Goal: Task Accomplishment & Management: Use online tool/utility

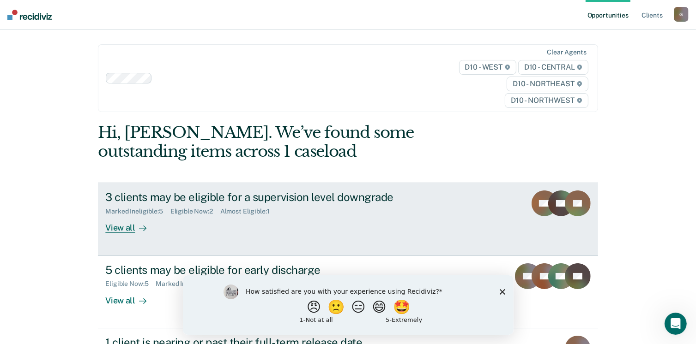
click at [109, 216] on div "View all" at bounding box center [131, 225] width 52 height 18
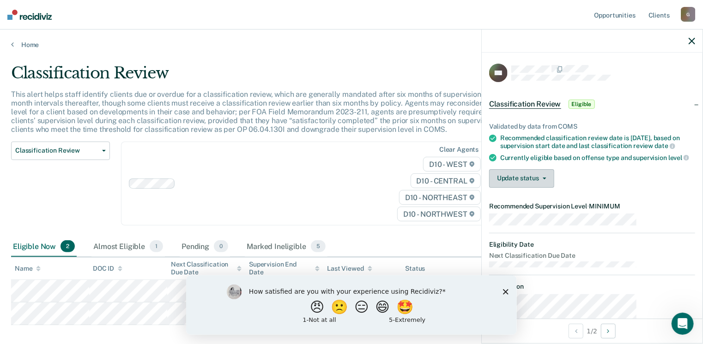
click at [554, 169] on button "Update status" at bounding box center [521, 178] width 65 height 18
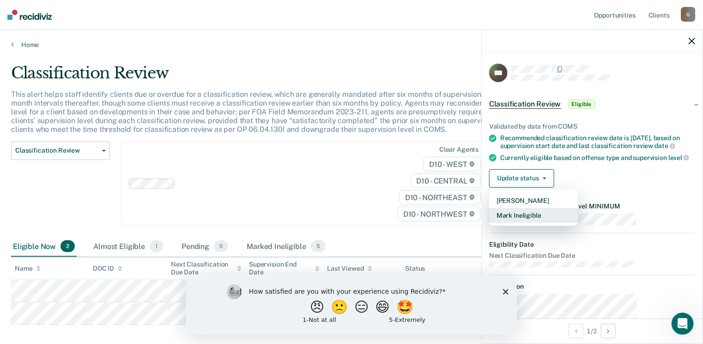
click at [566, 208] on button "Mark Ineligible" at bounding box center [533, 215] width 89 height 15
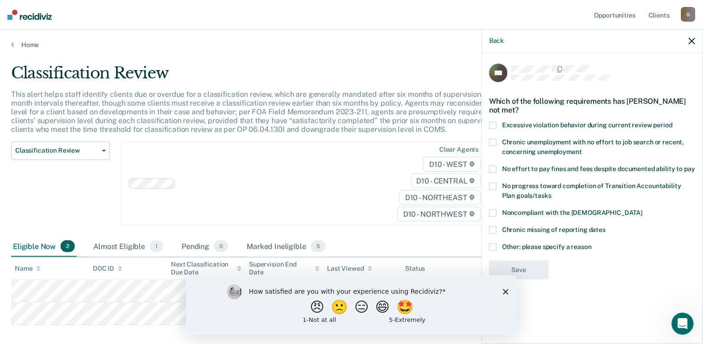
click at [496, 244] on span at bounding box center [492, 247] width 7 height 7
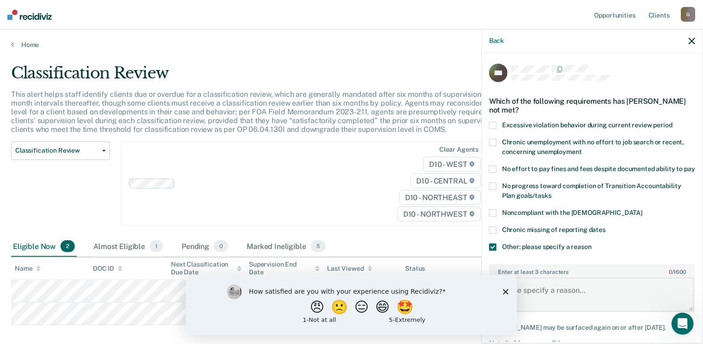
click at [550, 278] on textarea "Enter at least 3 characters 0 / 1600" at bounding box center [592, 295] width 204 height 34
type textarea "D47"
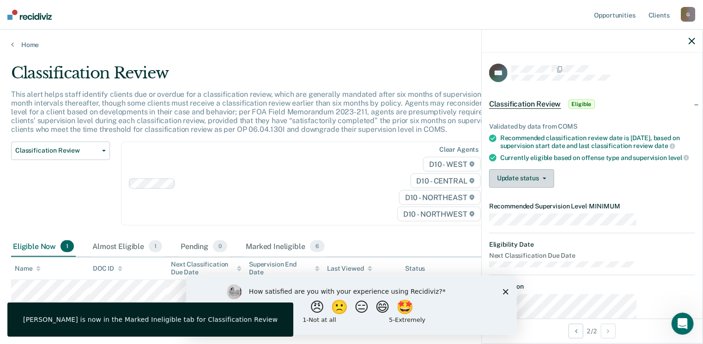
click at [554, 169] on button "Update status" at bounding box center [521, 178] width 65 height 18
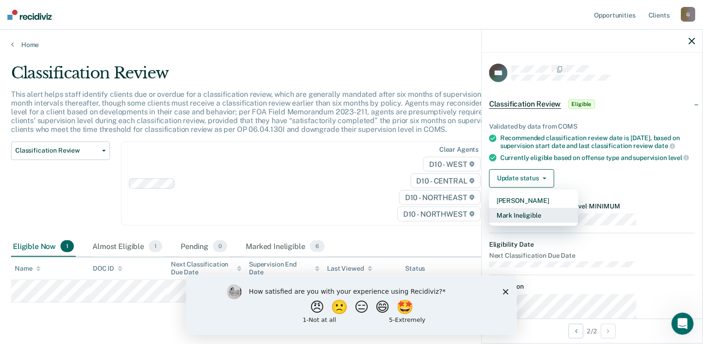
click at [574, 208] on button "Mark Ineligible" at bounding box center [533, 215] width 89 height 15
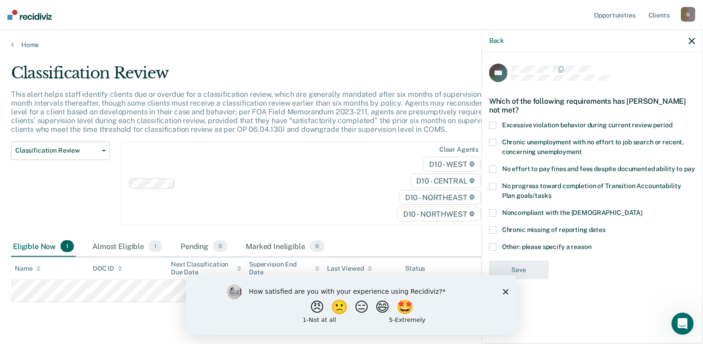
click at [496, 244] on span at bounding box center [492, 247] width 7 height 7
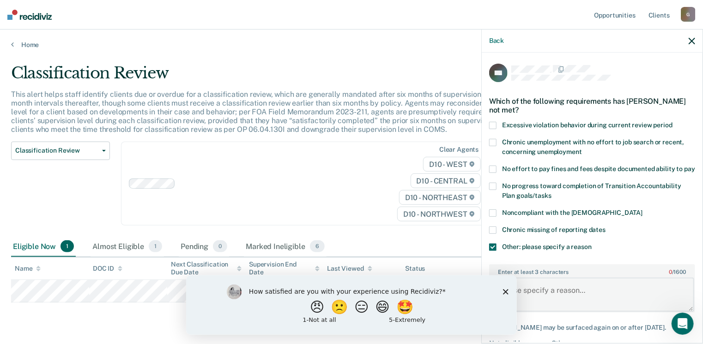
click at [554, 278] on textarea "Enter at least 3 characters 0 / 1600" at bounding box center [592, 295] width 204 height 34
type textarea "D47 and recent violation"
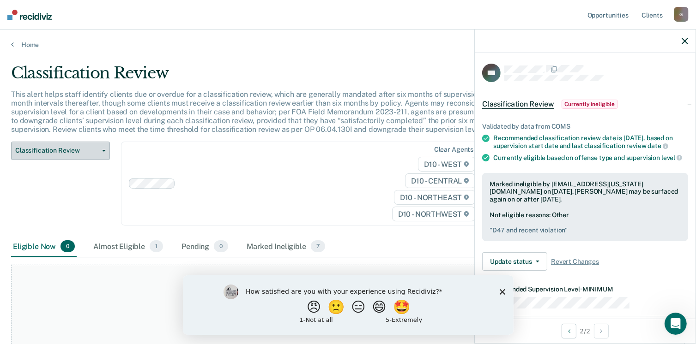
click at [92, 147] on span "Classification Review" at bounding box center [56, 151] width 83 height 8
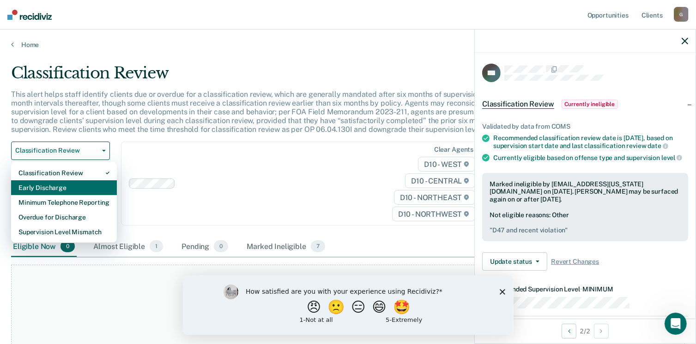
click at [44, 181] on div "Early Discharge" at bounding box center [63, 188] width 91 height 15
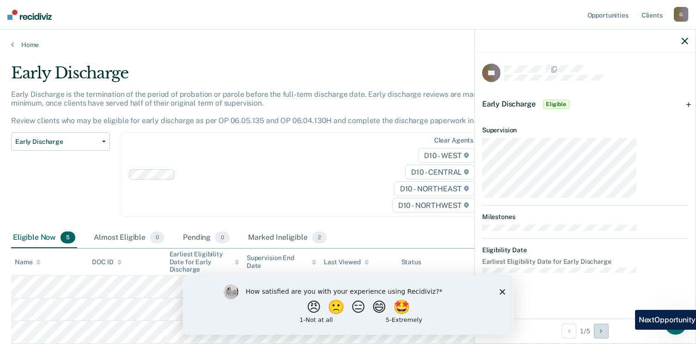
click at [602, 329] on icon "Next Opportunity" at bounding box center [601, 331] width 2 height 6
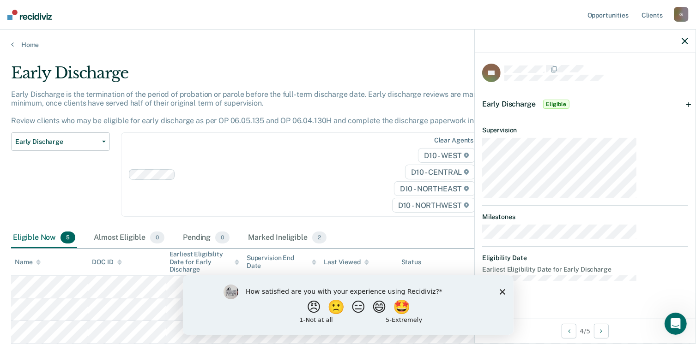
click at [569, 100] on span "Eligible" at bounding box center [556, 104] width 26 height 9
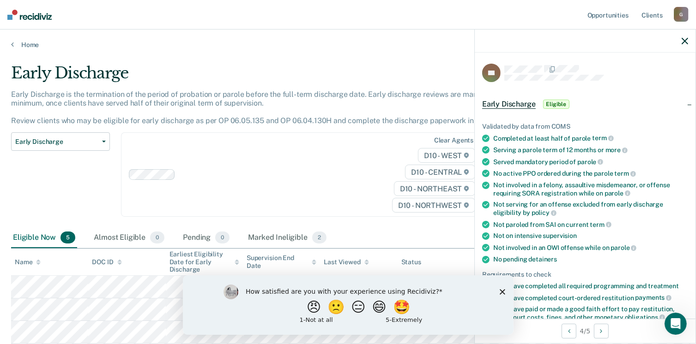
click at [547, 340] on button "Update status" at bounding box center [514, 349] width 65 height 18
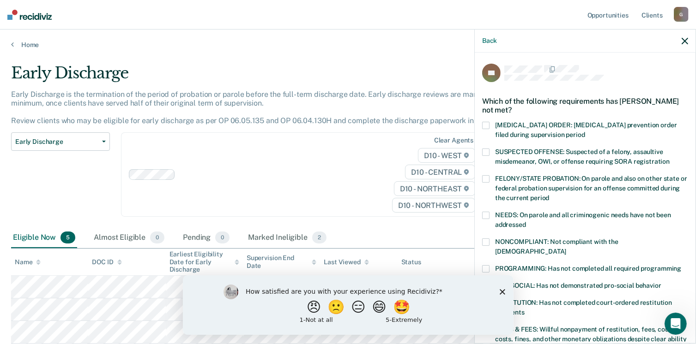
click at [489, 265] on span at bounding box center [485, 268] width 7 height 7
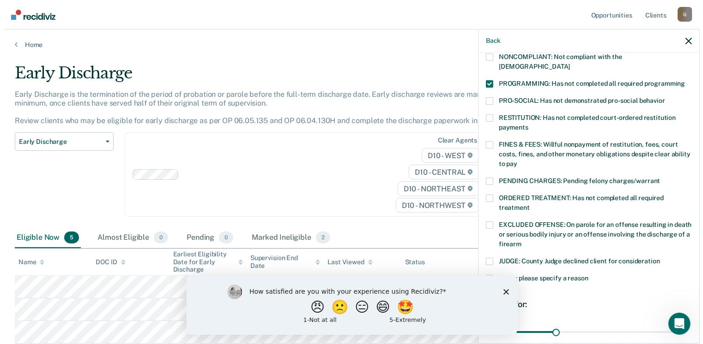
scroll to position [190, 0]
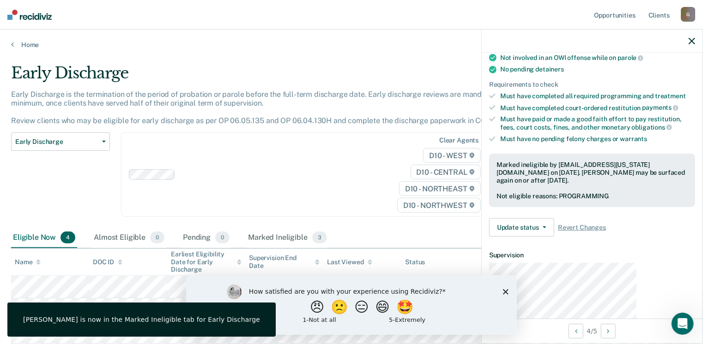
scroll to position [185, 0]
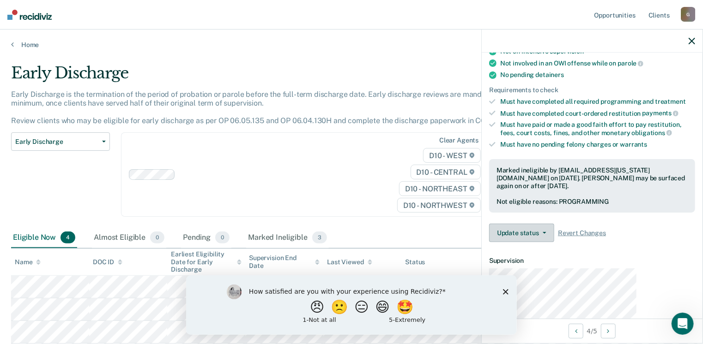
click at [554, 224] on button "Update status" at bounding box center [521, 233] width 65 height 18
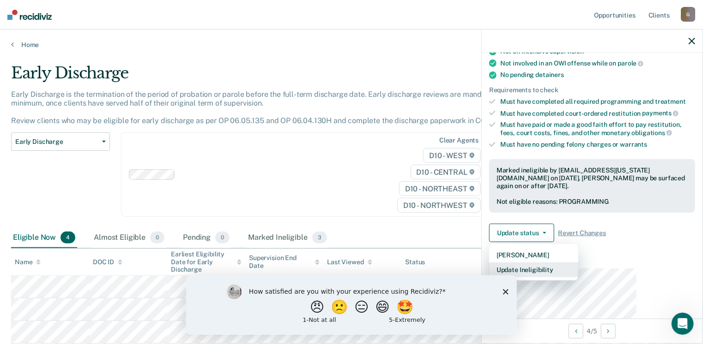
click at [578, 263] on button "Update Ineligibility" at bounding box center [533, 270] width 89 height 15
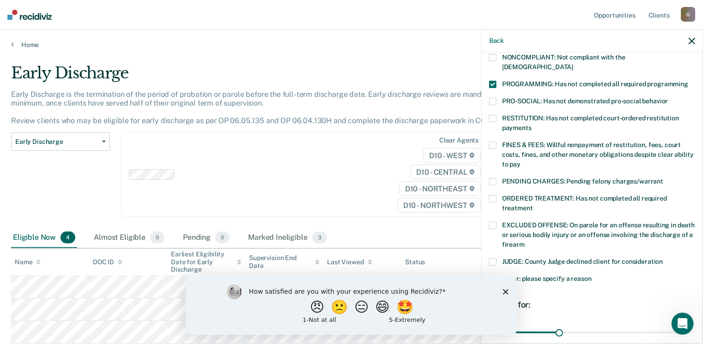
click at [548, 276] on label "Other: please specify a reason" at bounding box center [592, 281] width 206 height 10
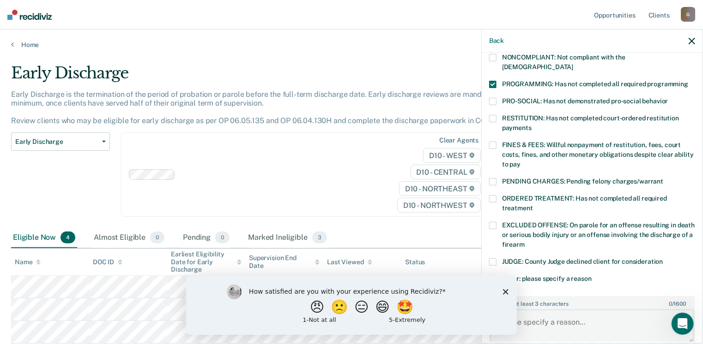
click at [561, 310] on textarea "Enter at least 3 characters 0 / 1600" at bounding box center [592, 327] width 204 height 34
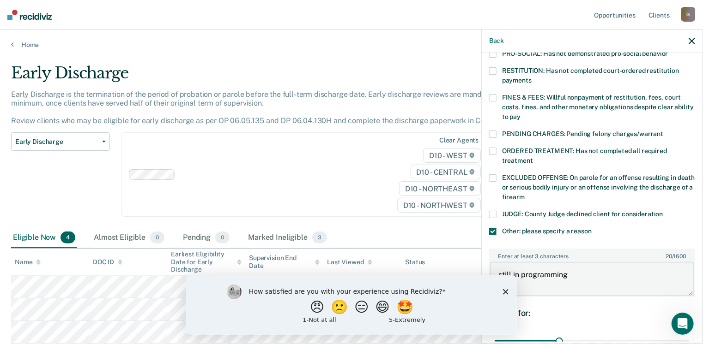
type textarea "still in programming"
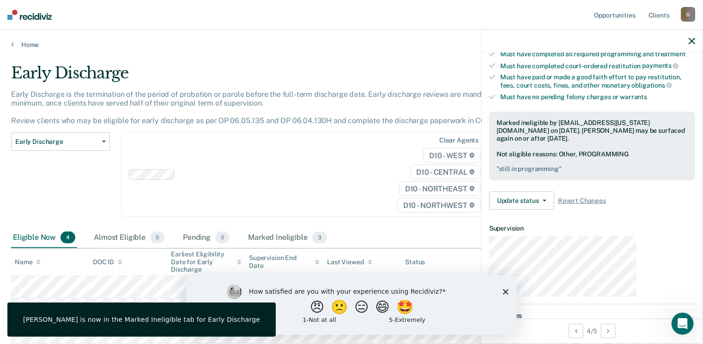
scroll to position [196, 0]
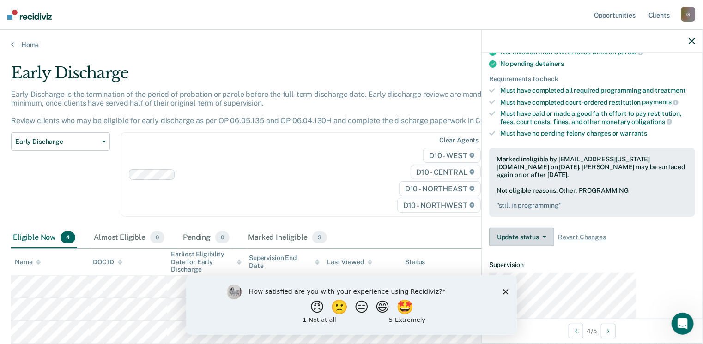
click at [554, 228] on button "Update status" at bounding box center [521, 237] width 65 height 18
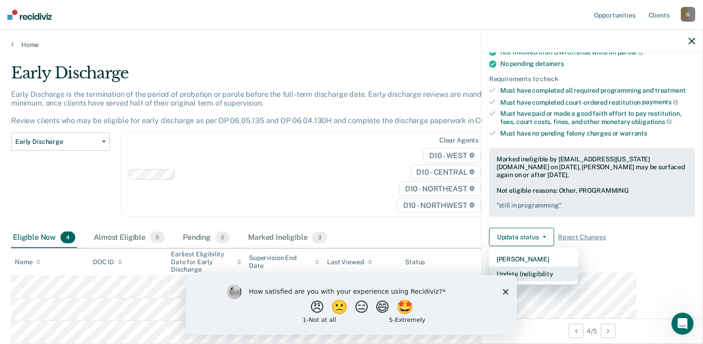
click at [574, 267] on button "Update Ineligibility" at bounding box center [533, 274] width 89 height 15
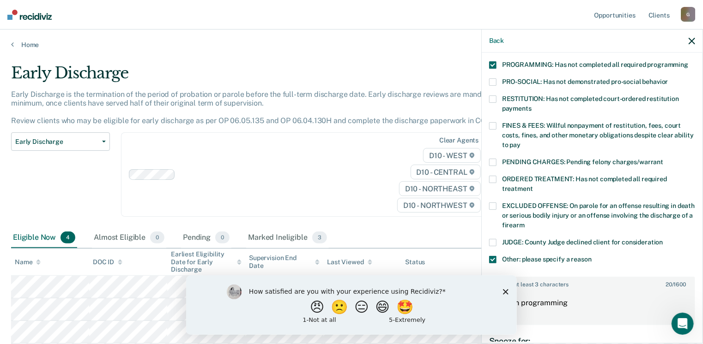
scroll to position [202, 0]
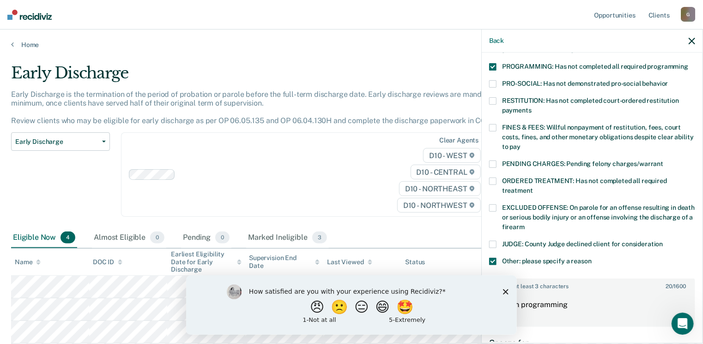
click at [496, 178] on span at bounding box center [492, 181] width 7 height 7
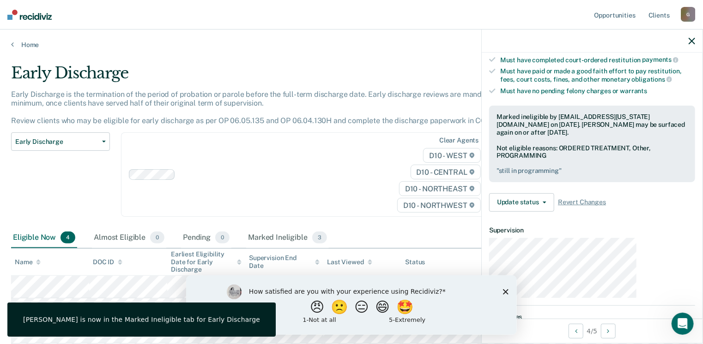
scroll to position [202, 0]
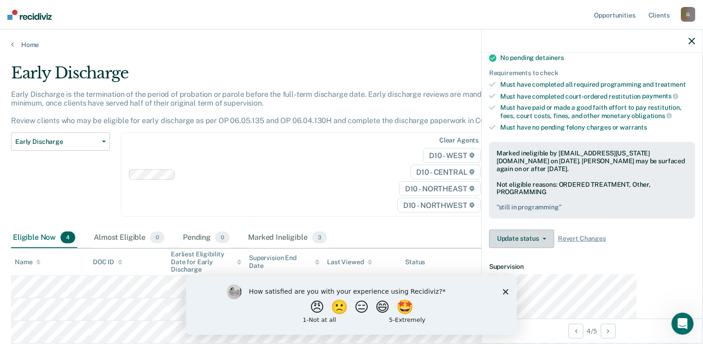
click at [554, 230] on button "Update status" at bounding box center [521, 239] width 65 height 18
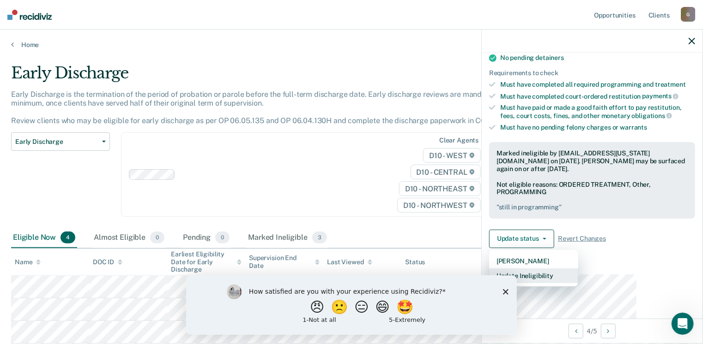
click at [575, 269] on button "Update Ineligibility" at bounding box center [533, 276] width 89 height 15
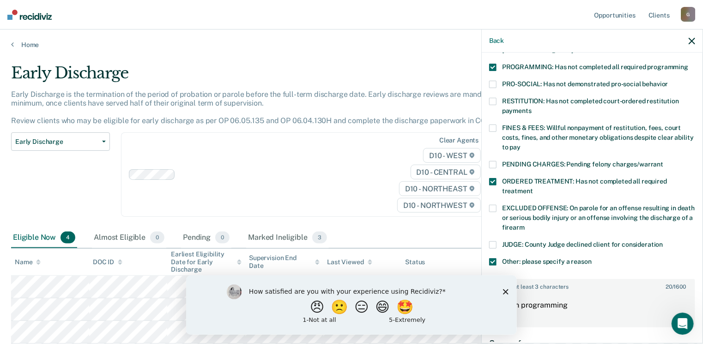
scroll to position [238, 0]
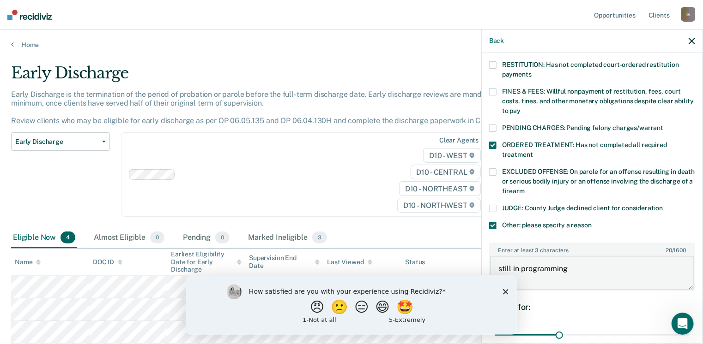
click at [622, 256] on textarea "still in programming" at bounding box center [592, 273] width 204 height 34
type textarea "still in programming D47"
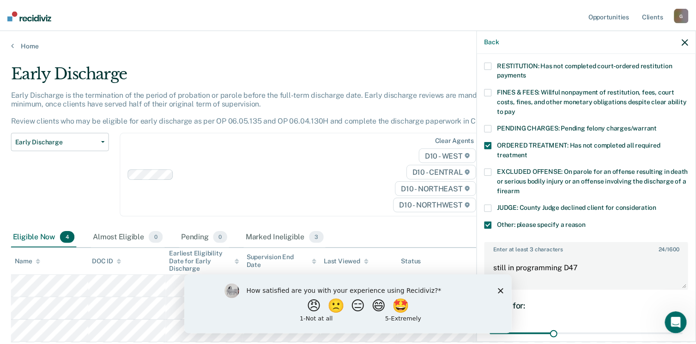
scroll to position [202, 0]
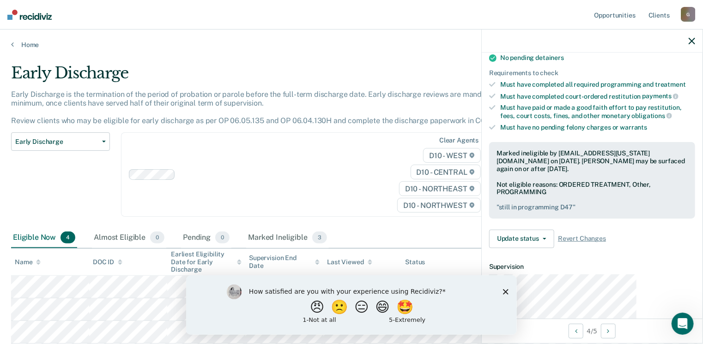
click at [500, 299] on div "How satisfied are you with your experience using Recidiviz? 😠 🙁 😑 😄 🤩 1 - Not a…" at bounding box center [351, 305] width 331 height 60
click at [606, 235] on span "Revert Changes" at bounding box center [582, 239] width 48 height 8
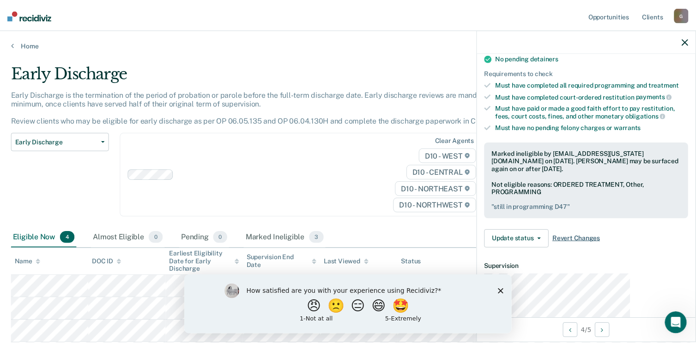
scroll to position [133, 0]
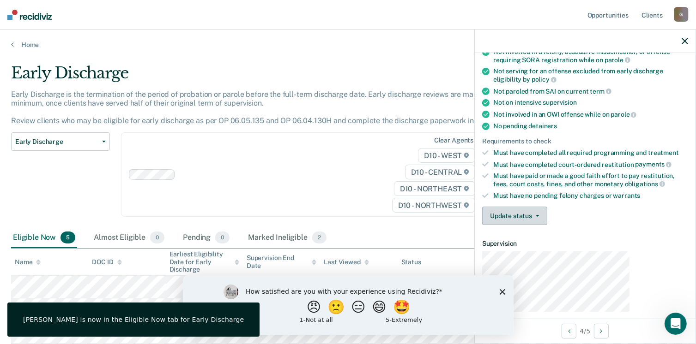
click at [547, 207] on button "Update status" at bounding box center [514, 216] width 65 height 18
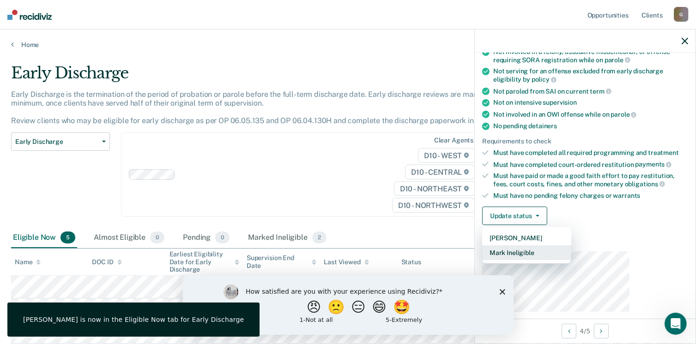
click at [567, 246] on button "Mark Ineligible" at bounding box center [526, 253] width 89 height 15
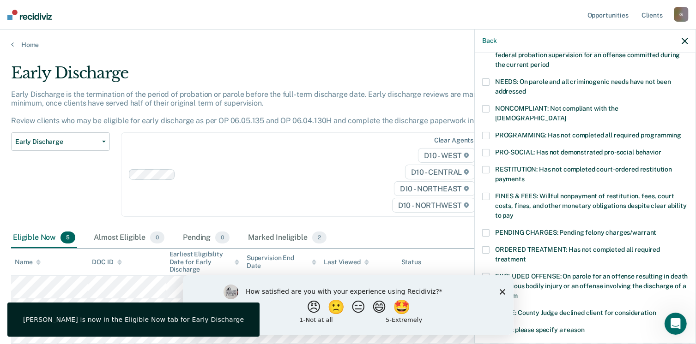
scroll to position [190, 0]
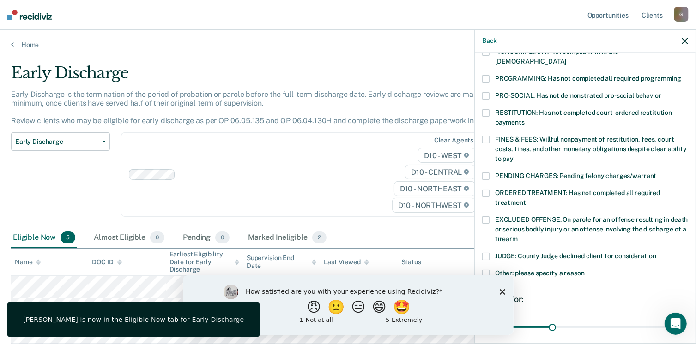
click at [489, 270] on span at bounding box center [485, 273] width 7 height 7
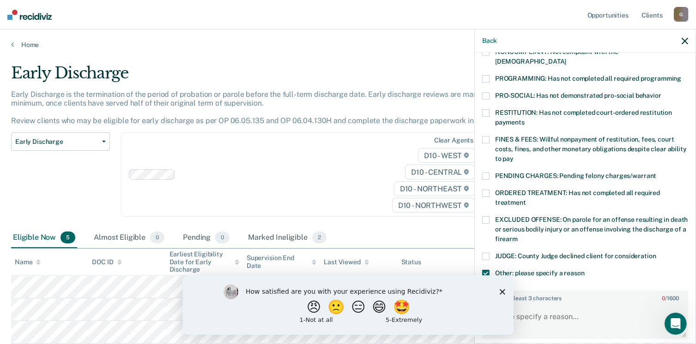
click at [489, 190] on span at bounding box center [485, 193] width 7 height 7
click at [617, 304] on textarea "Enter at least 3 characters 0 / 1600" at bounding box center [585, 321] width 204 height 34
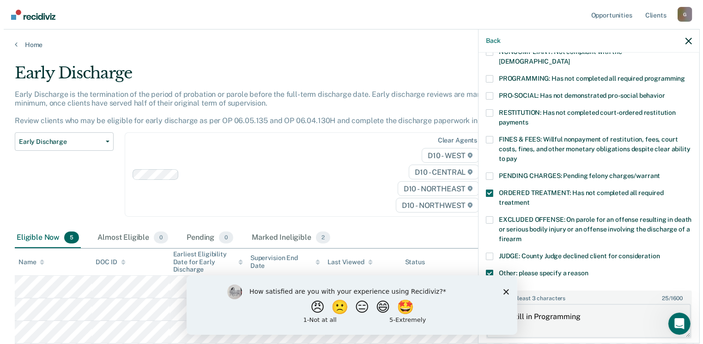
scroll to position [232, 0]
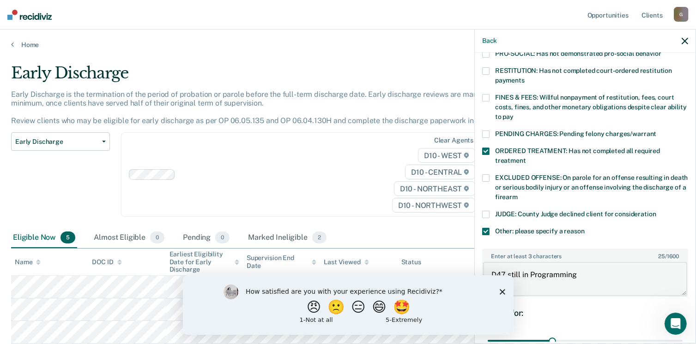
type textarea "D47 still in Programming"
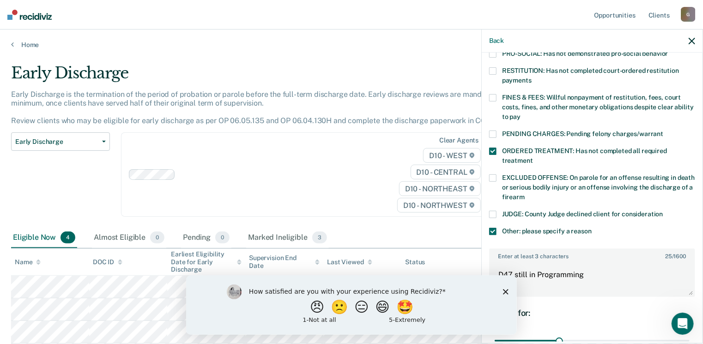
scroll to position [202, 0]
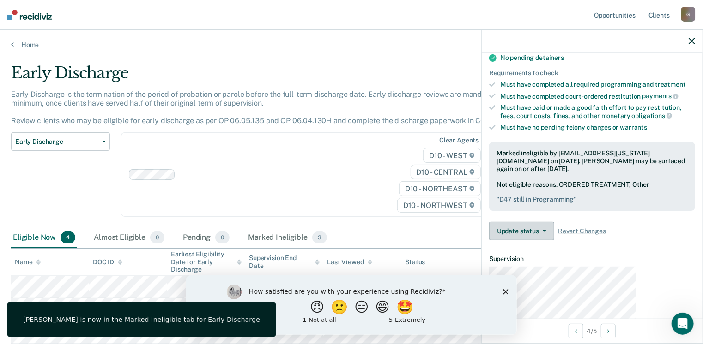
click at [554, 222] on button "Update status" at bounding box center [521, 231] width 65 height 18
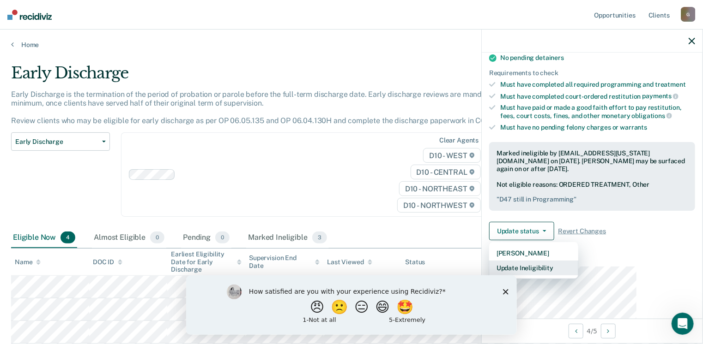
click at [562, 261] on button "Update Ineligibility" at bounding box center [533, 268] width 89 height 15
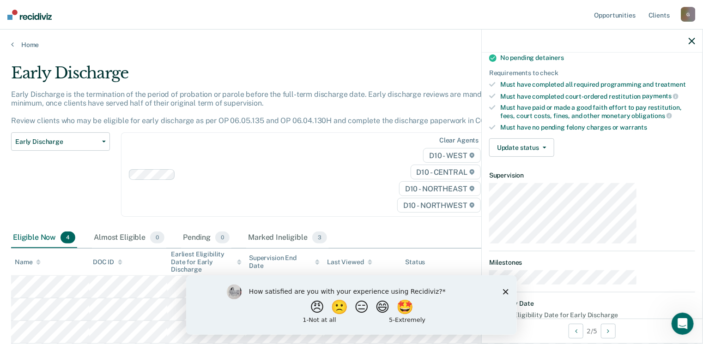
scroll to position [133, 0]
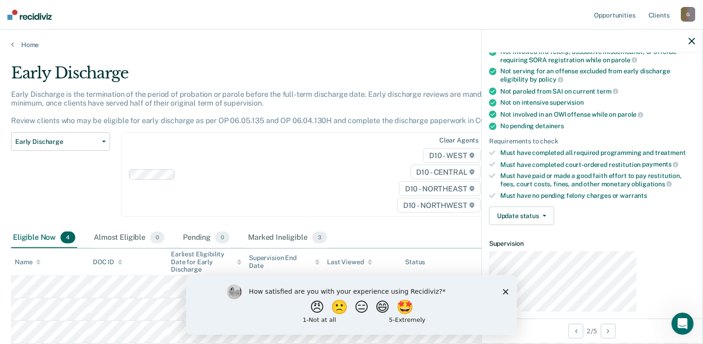
click at [504, 293] on polygon "Close survey" at bounding box center [505, 292] width 6 height 6
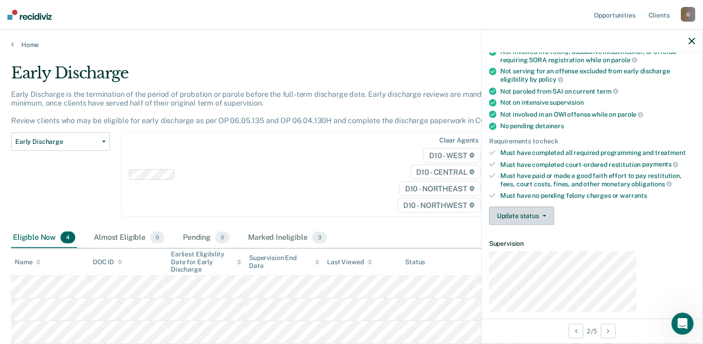
click at [554, 207] on button "Update status" at bounding box center [521, 216] width 65 height 18
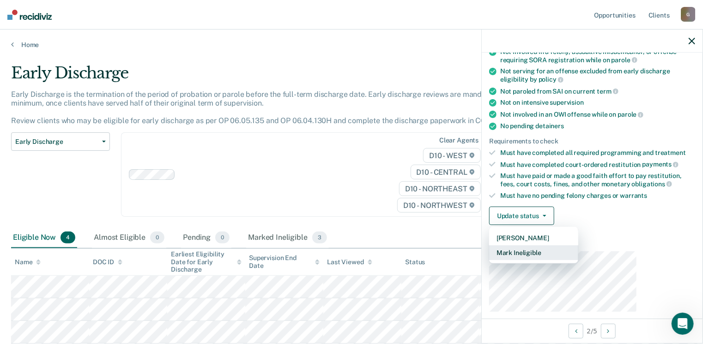
click at [578, 246] on button "Mark Ineligible" at bounding box center [533, 253] width 89 height 15
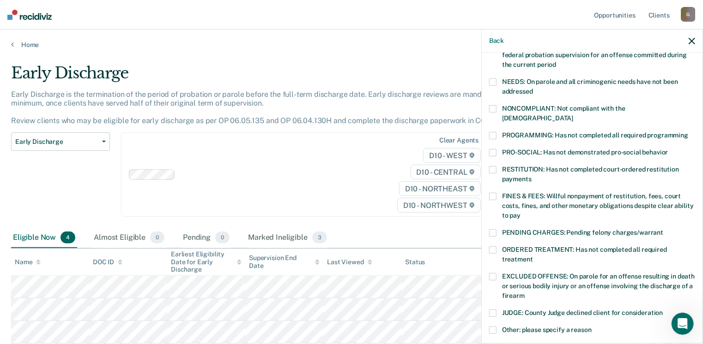
click at [546, 149] on label "PRO-SOCIAL: Has not demonstrated pro-social behavior" at bounding box center [592, 154] width 206 height 10
click at [496, 327] on span at bounding box center [492, 330] width 7 height 7
click at [496, 78] on span at bounding box center [492, 81] width 7 height 7
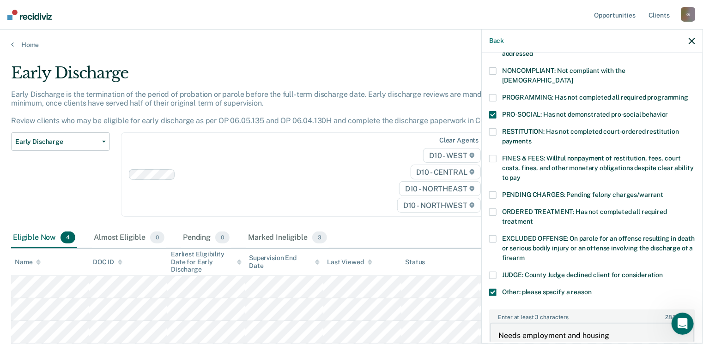
scroll to position [226, 0]
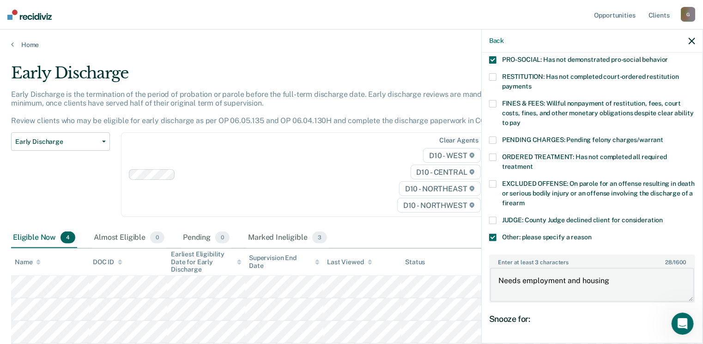
type textarea "Needs employment and housing"
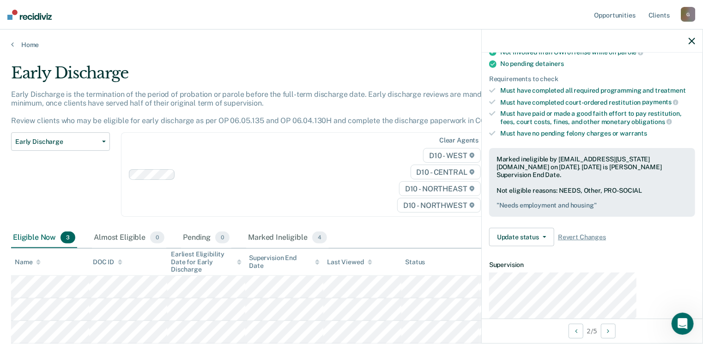
scroll to position [126, 0]
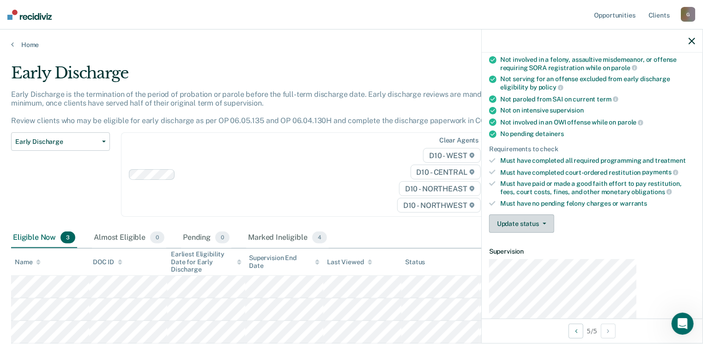
click at [554, 215] on button "Update status" at bounding box center [521, 224] width 65 height 18
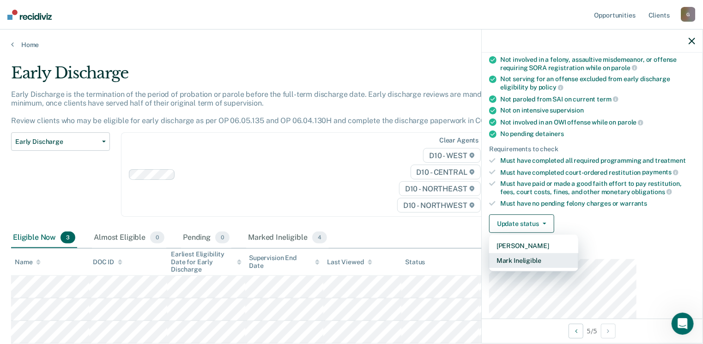
click at [562, 253] on button "Mark Ineligible" at bounding box center [533, 260] width 89 height 15
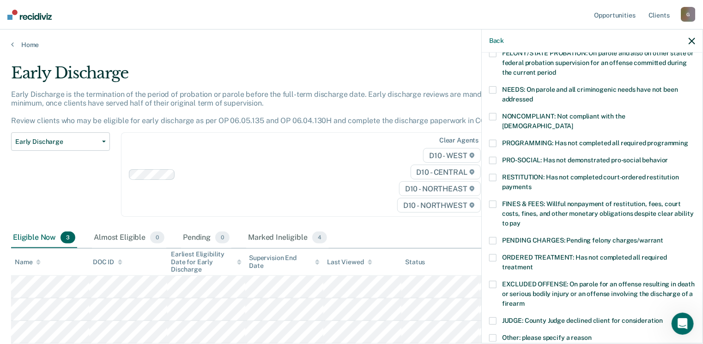
click at [548, 237] on label "PENDING CHARGES: Pending felony charges/warrant" at bounding box center [592, 242] width 206 height 10
click at [496, 254] on span at bounding box center [492, 257] width 7 height 7
click at [496, 113] on span at bounding box center [492, 116] width 7 height 7
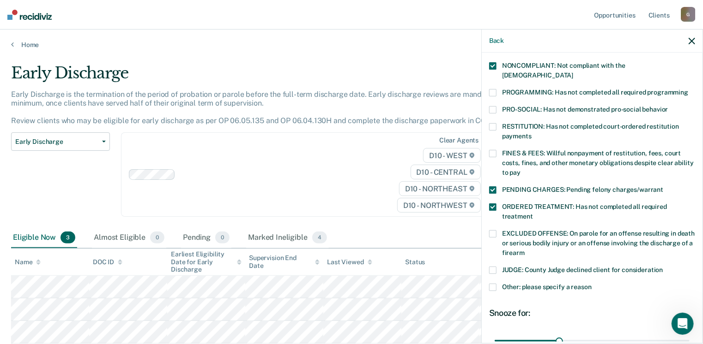
scroll to position [196, 0]
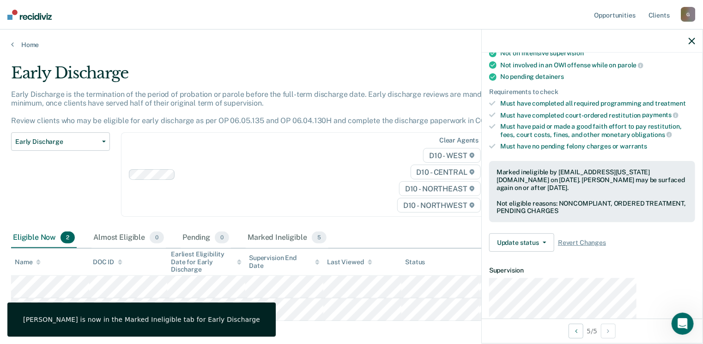
scroll to position [133, 0]
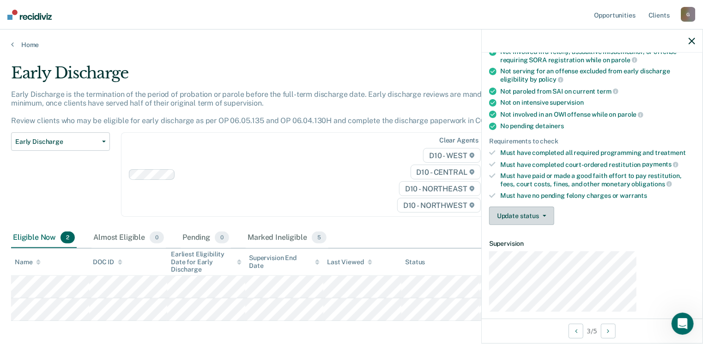
click at [554, 207] on button "Update status" at bounding box center [521, 216] width 65 height 18
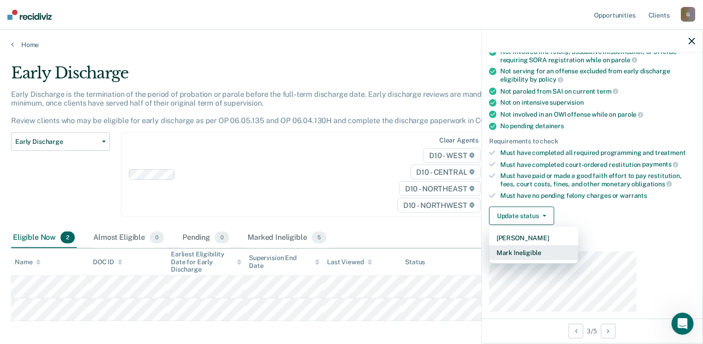
click at [569, 246] on button "Mark Ineligible" at bounding box center [533, 253] width 89 height 15
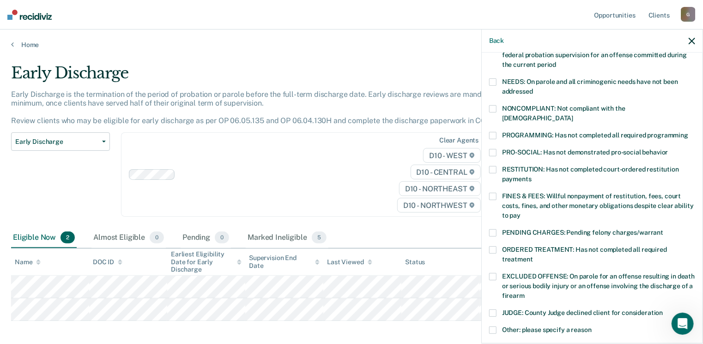
click at [549, 229] on label "PENDING CHARGES: Pending felony charges/warrant" at bounding box center [592, 234] width 206 height 10
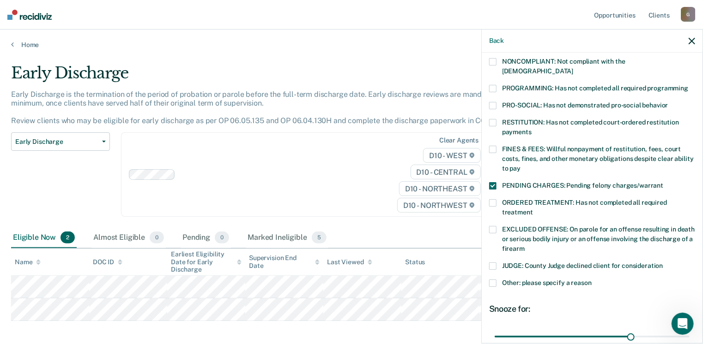
scroll to position [190, 0]
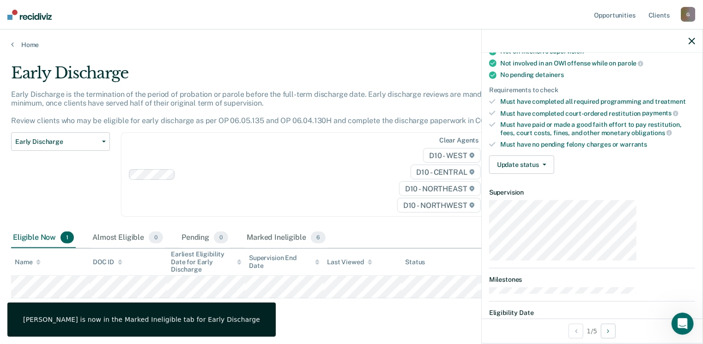
scroll to position [126, 0]
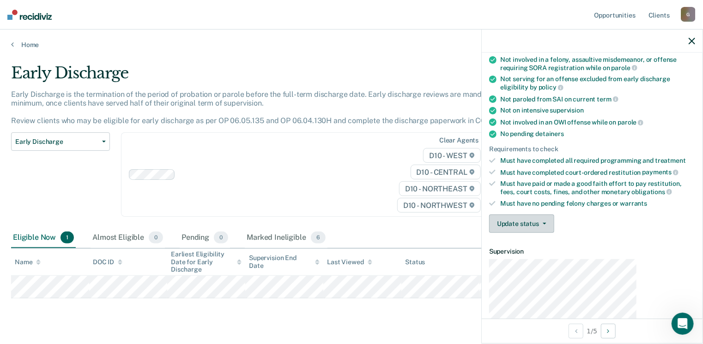
click at [554, 215] on button "Update status" at bounding box center [521, 224] width 65 height 18
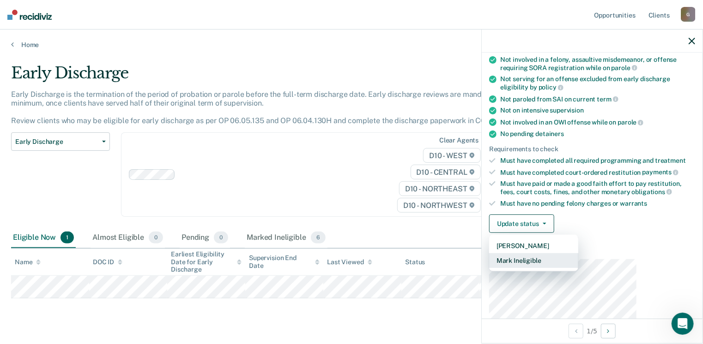
click at [571, 253] on button "Mark Ineligible" at bounding box center [533, 260] width 89 height 15
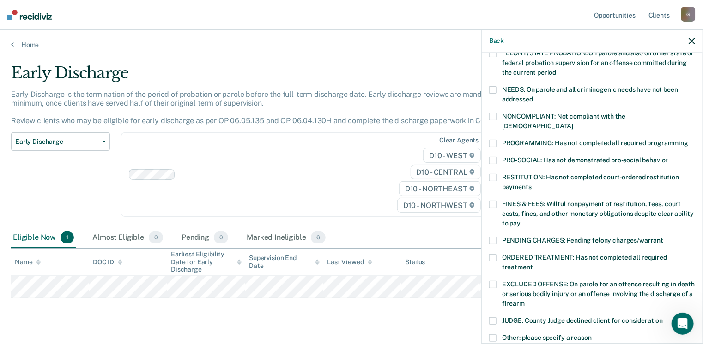
click at [496, 113] on span at bounding box center [492, 116] width 7 height 7
click at [496, 335] on span at bounding box center [492, 338] width 7 height 7
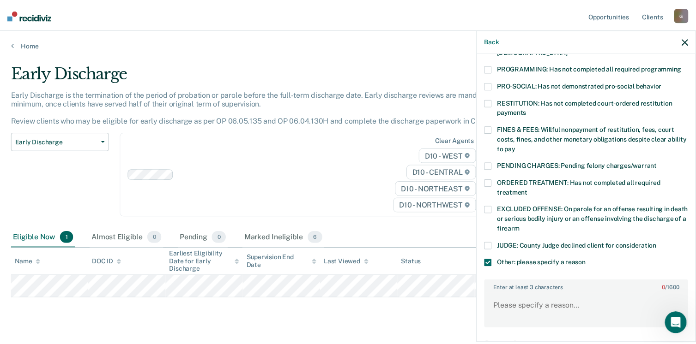
scroll to position [232, 0]
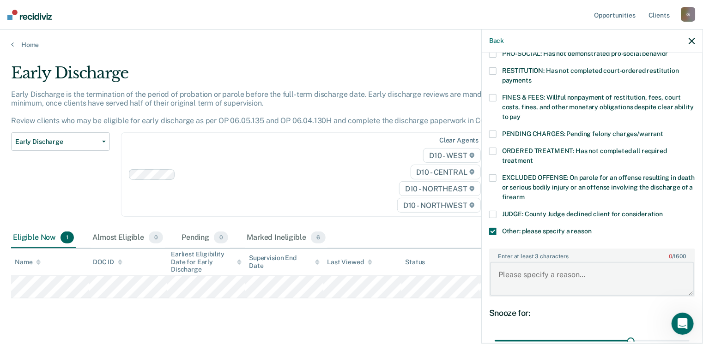
click at [606, 262] on textarea "Enter at least 3 characters 0 / 1600" at bounding box center [592, 279] width 204 height 34
type textarea "Needs to complete D47 programming"
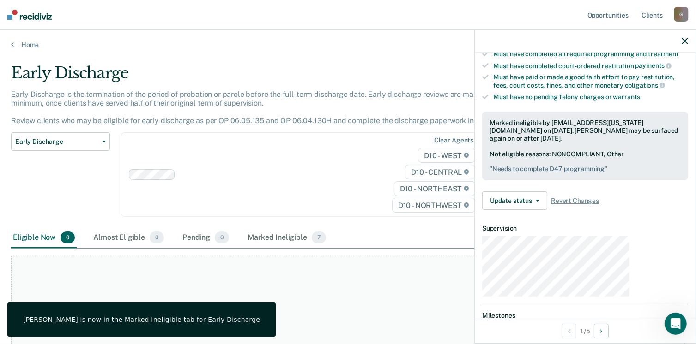
scroll to position [188, 0]
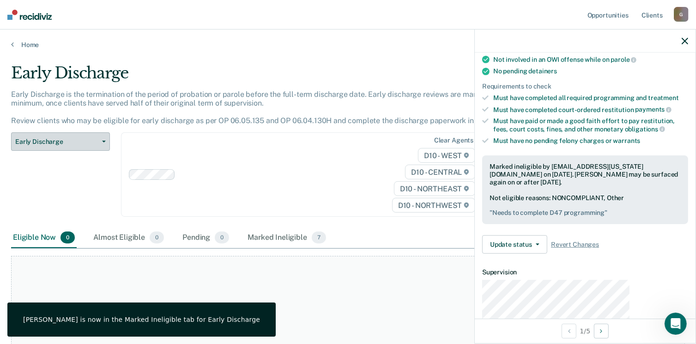
click at [101, 133] on button "Early Discharge" at bounding box center [60, 142] width 99 height 18
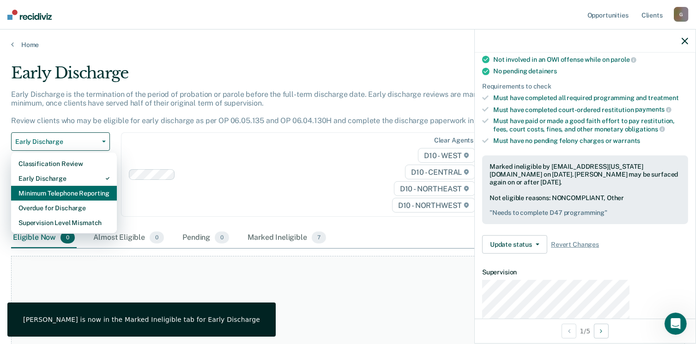
click at [46, 186] on div "Minimum Telephone Reporting" at bounding box center [63, 193] width 91 height 15
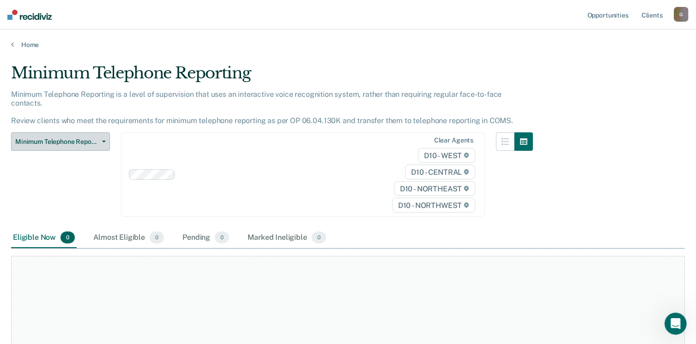
click at [92, 133] on button "Minimum Telephone Reporting" at bounding box center [60, 142] width 99 height 18
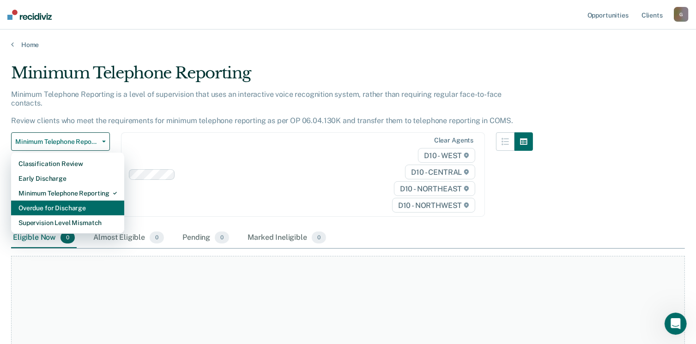
click at [51, 201] on div "Overdue for Discharge" at bounding box center [67, 208] width 98 height 15
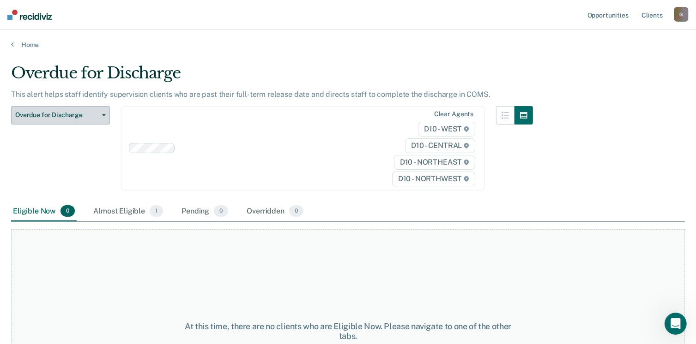
click at [98, 106] on button "Overdue for Discharge" at bounding box center [60, 115] width 99 height 18
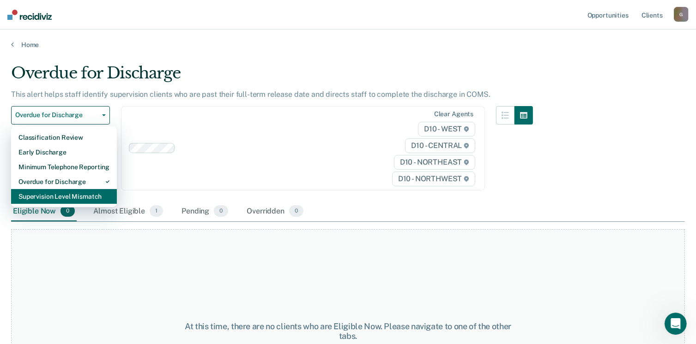
click at [63, 189] on div "Supervision Level Mismatch" at bounding box center [63, 196] width 91 height 15
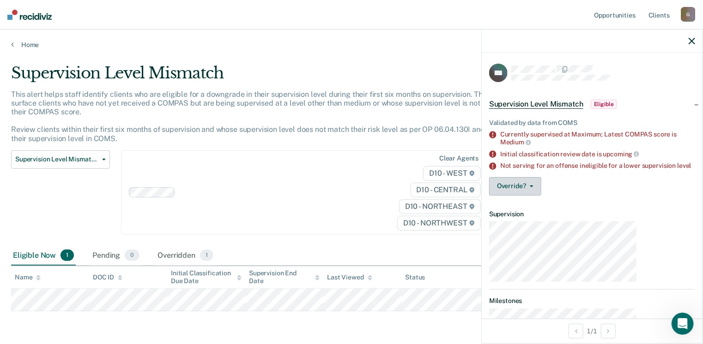
click at [541, 177] on button "Override?" at bounding box center [515, 186] width 52 height 18
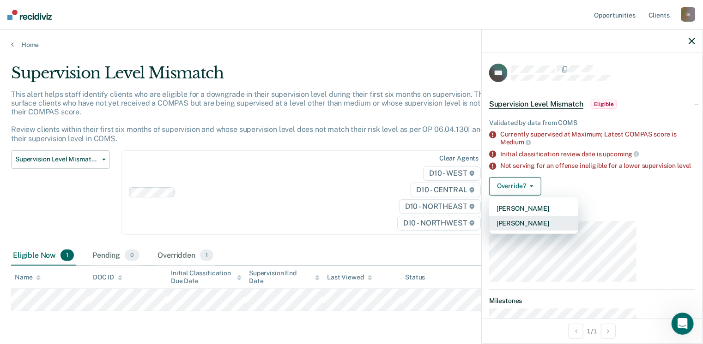
click at [572, 216] on button "[PERSON_NAME]" at bounding box center [533, 223] width 89 height 15
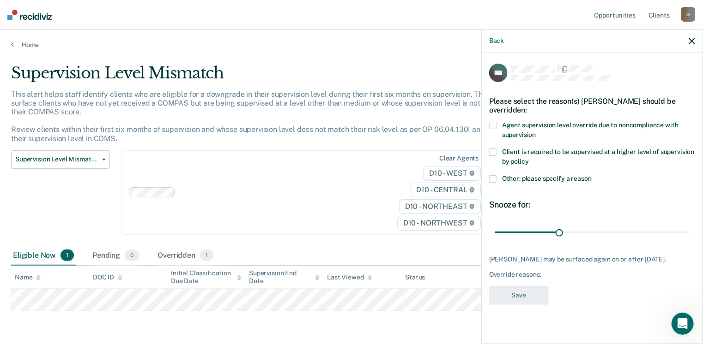
click at [496, 122] on span at bounding box center [492, 125] width 7 height 7
click at [547, 175] on label "Other: please specify a reason" at bounding box center [592, 180] width 206 height 10
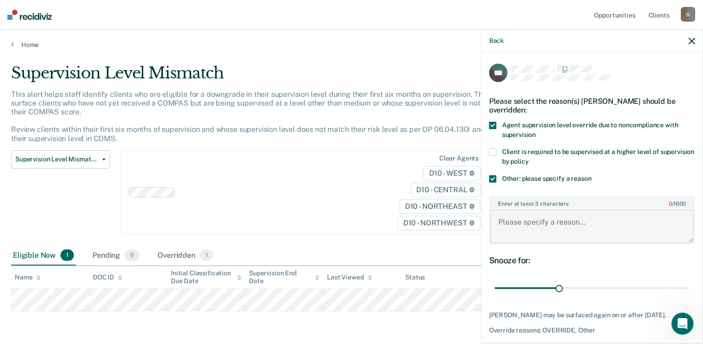
click at [591, 210] on textarea "Enter at least 3 characters 0 / 1600" at bounding box center [592, 227] width 204 height 34
type textarea "D47"
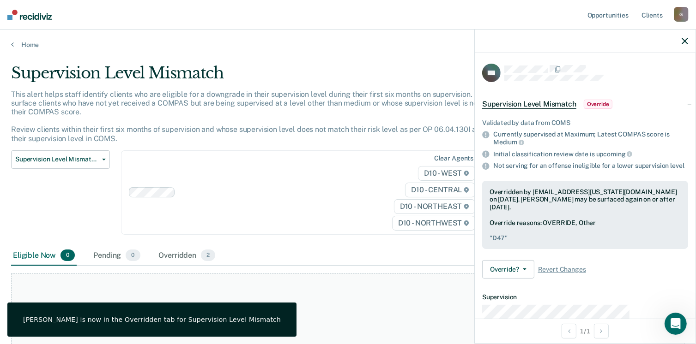
click at [691, 30] on div at bounding box center [585, 41] width 221 height 23
